Goal: Task Accomplishment & Management: Use online tool/utility

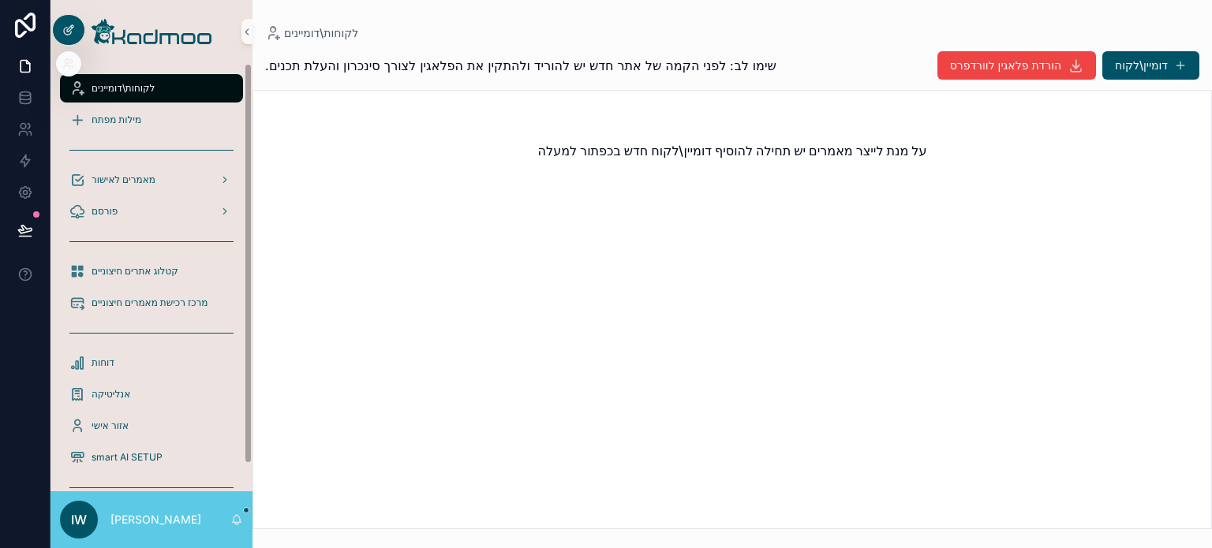
click at [67, 30] on icon at bounding box center [68, 30] width 13 height 13
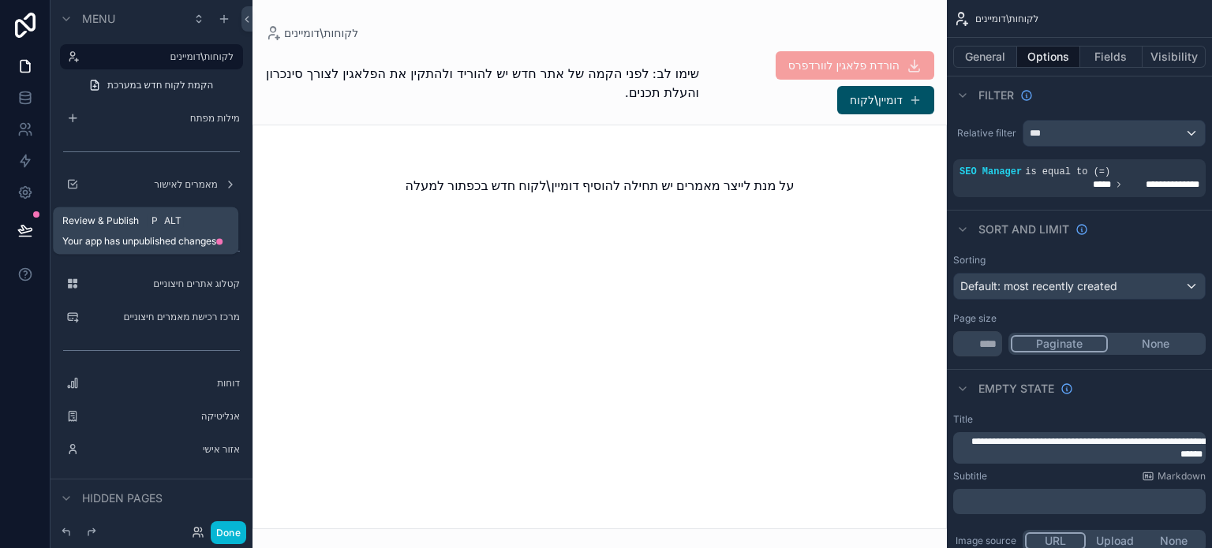
click at [28, 227] on icon at bounding box center [25, 231] width 16 height 16
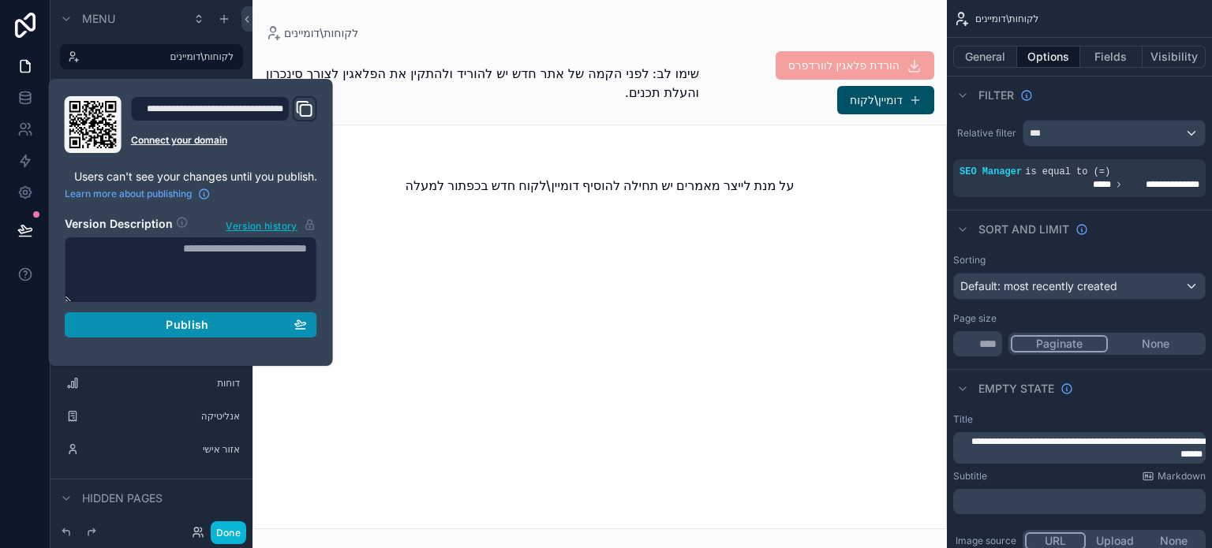
click at [171, 328] on span "Publish" at bounding box center [187, 325] width 43 height 14
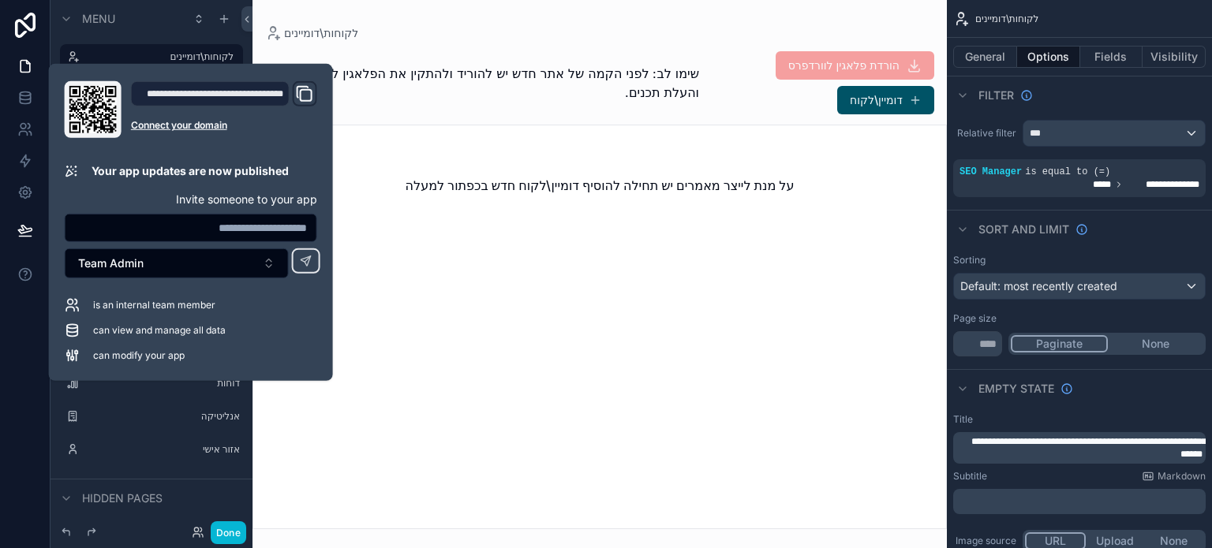
click at [460, 328] on div "scrollable content" at bounding box center [600, 274] width 695 height 548
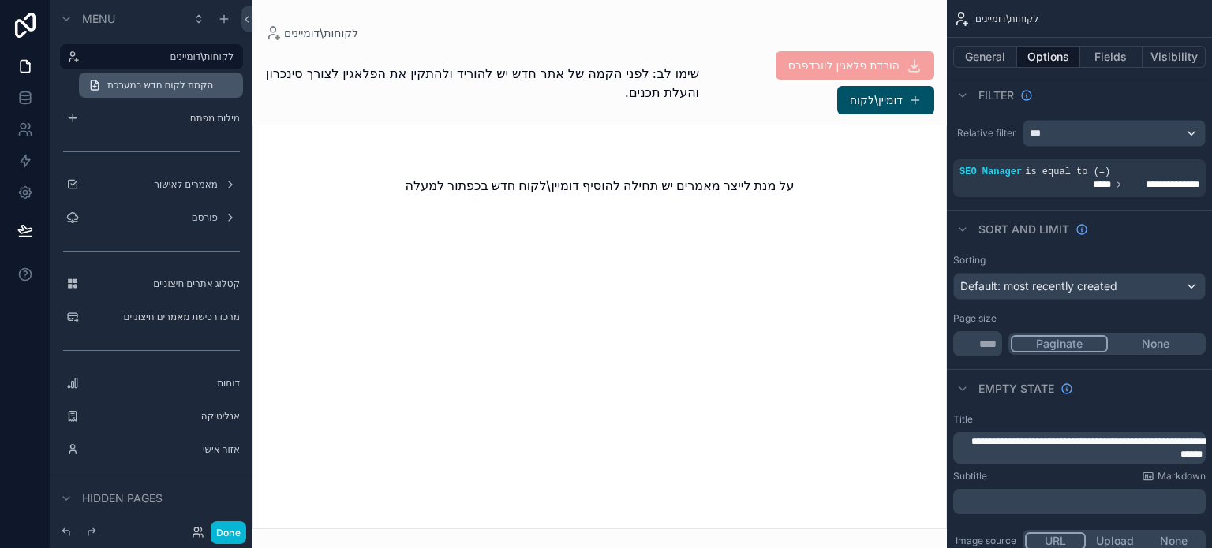
click at [174, 84] on span "הקמת לקוח חדש במערכת" at bounding box center [160, 85] width 106 height 13
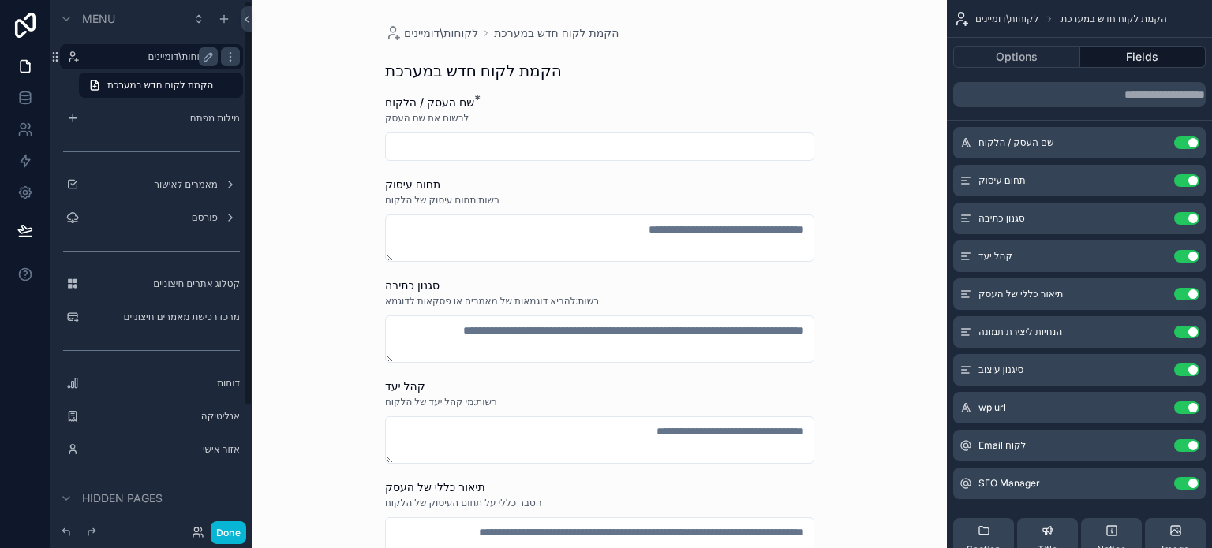
click at [169, 53] on label "לקוחות\דומיינים" at bounding box center [148, 57] width 126 height 13
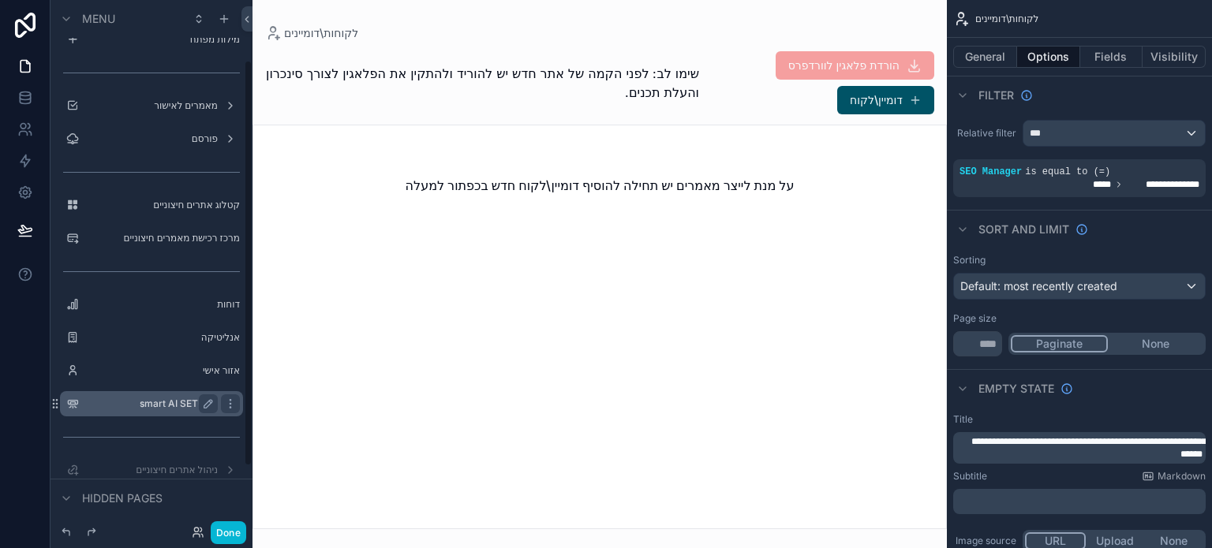
click at [174, 399] on label "smart AI SETUP" at bounding box center [148, 404] width 126 height 13
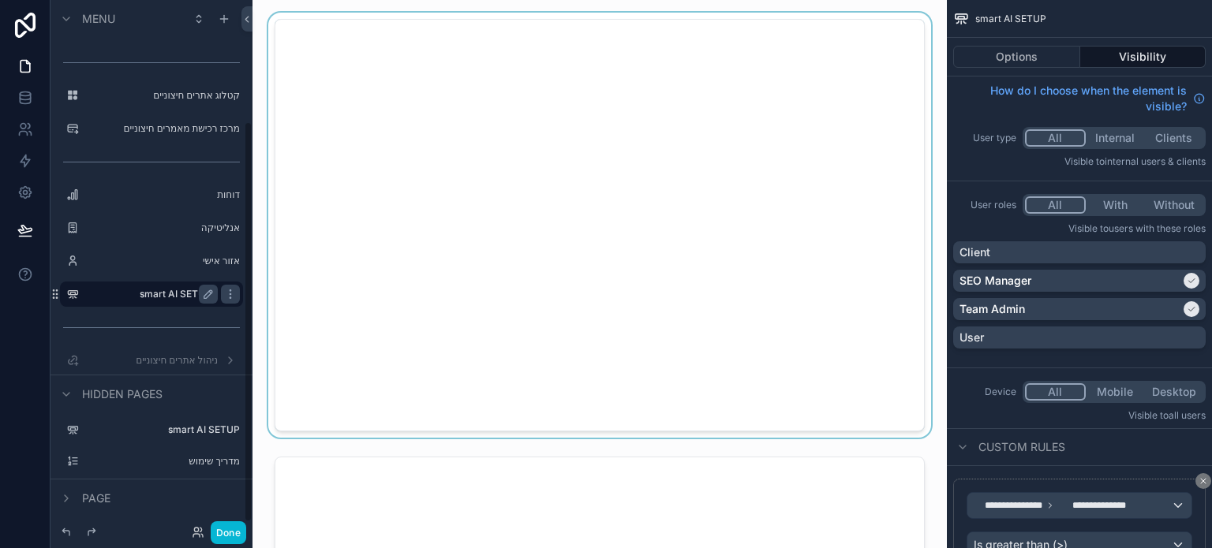
scroll to position [170, 0]
